Goal: Go to known website: Access a specific website the user already knows

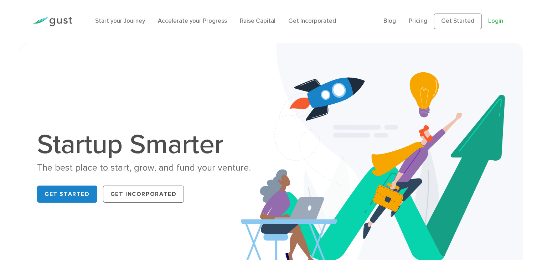
click at [496, 20] on link "Login" at bounding box center [495, 20] width 15 height 7
click at [450, 15] on link "Get Started" at bounding box center [458, 22] width 48 height 16
